Goal: Obtain resource: Obtain resource

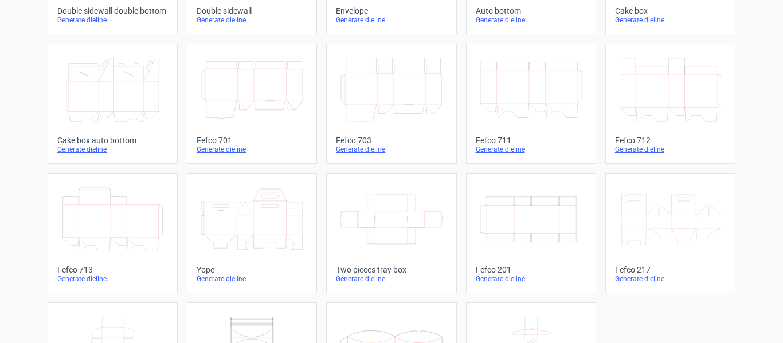
scroll to position [285, 0]
click at [498, 273] on div "Fefco 201" at bounding box center [530, 269] width 111 height 9
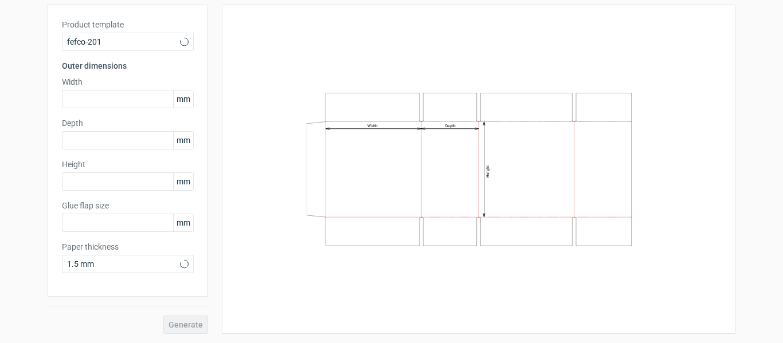
type input "20"
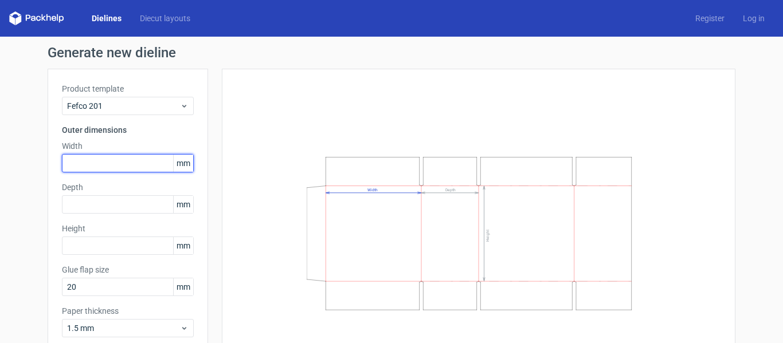
click at [120, 160] on input "text" at bounding box center [128, 163] width 132 height 18
type input "210"
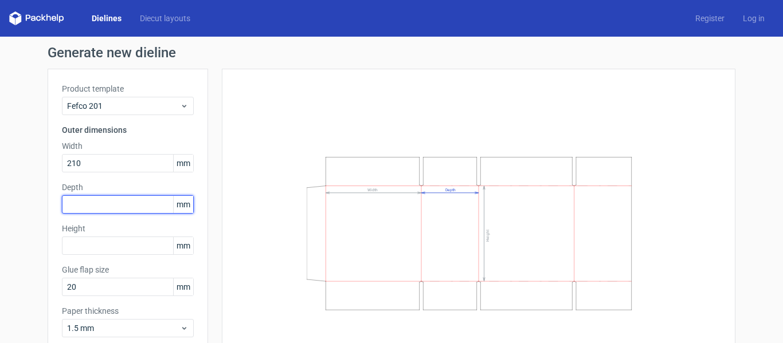
click at [116, 198] on input "text" at bounding box center [128, 204] width 132 height 18
type input "210"
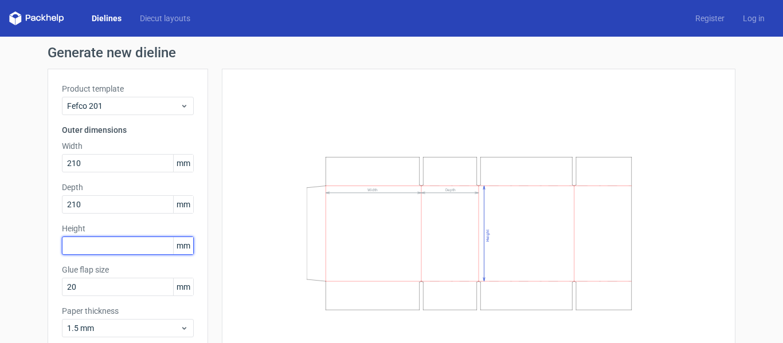
click at [116, 241] on input "text" at bounding box center [128, 246] width 132 height 18
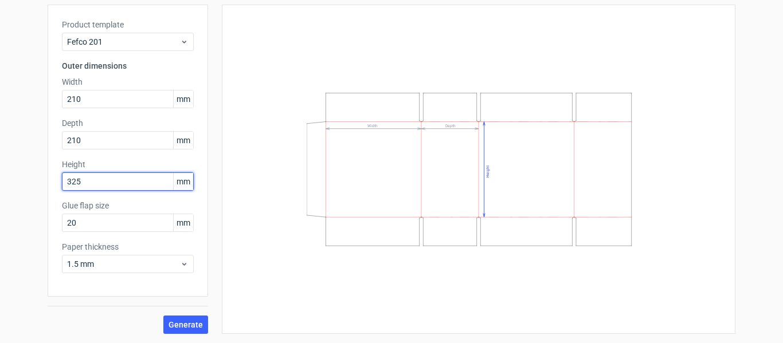
type input "325"
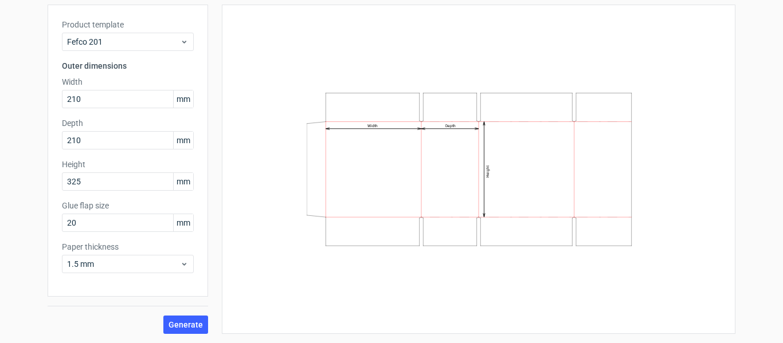
click at [114, 234] on div "Product template Fefco 201 Outer dimensions Width 210 mm Depth 210 mm Height 32…" at bounding box center [128, 151] width 160 height 292
click at [105, 222] on input "20" at bounding box center [128, 223] width 132 height 18
type input "2"
type input "35"
click at [187, 330] on button "Generate" at bounding box center [185, 325] width 45 height 18
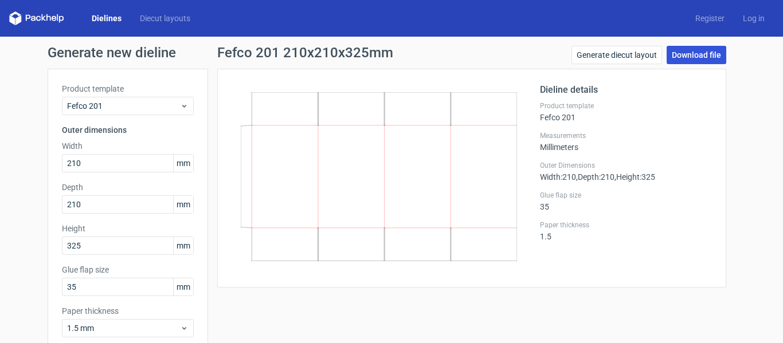
click at [683, 57] on link "Download file" at bounding box center [696, 55] width 60 height 18
